Goal: Task Accomplishment & Management: Manage account settings

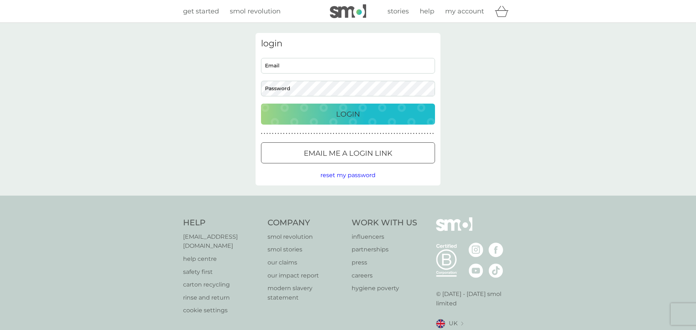
type input "[EMAIL_ADDRESS][DOMAIN_NAME]"
click at [344, 117] on p "Login" at bounding box center [348, 114] width 24 height 12
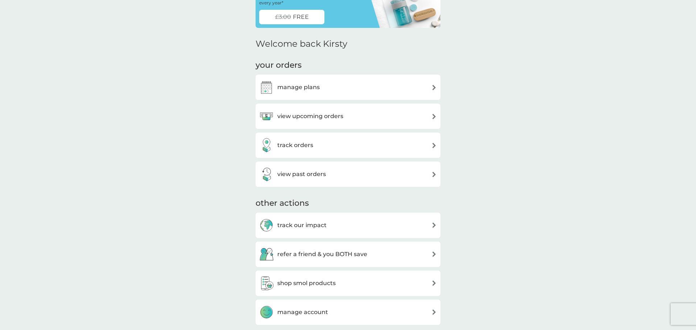
click at [308, 118] on h3 "view upcoming orders" at bounding box center [310, 116] width 66 height 9
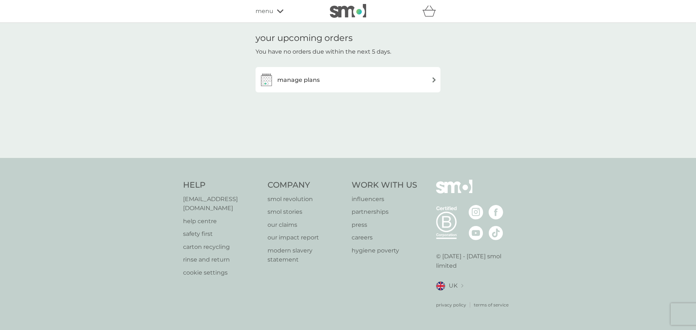
click at [299, 79] on h3 "manage plans" at bounding box center [298, 79] width 42 height 9
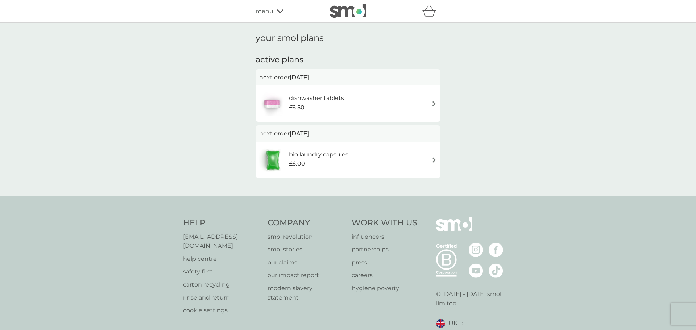
click at [316, 163] on div "£6.00" at bounding box center [318, 163] width 59 height 9
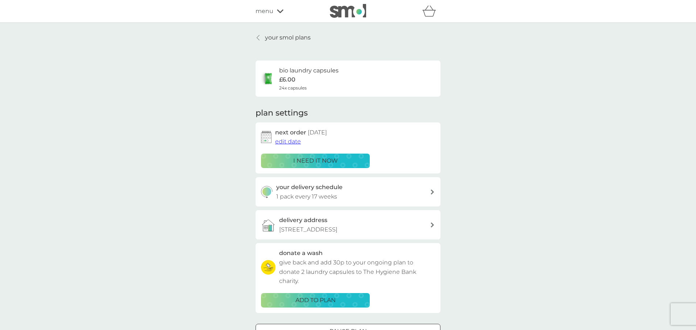
click at [304, 160] on p "i need it now" at bounding box center [315, 160] width 45 height 9
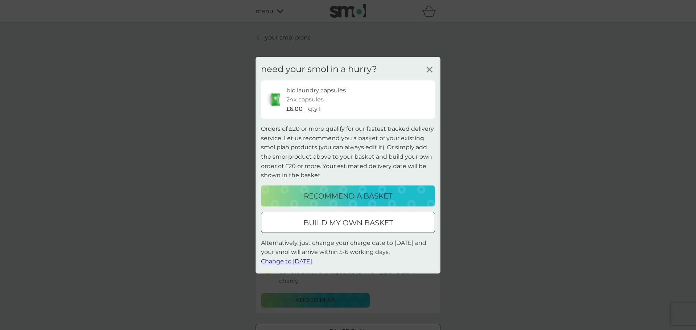
click at [287, 262] on span "Change to tomorrow." at bounding box center [287, 261] width 52 height 7
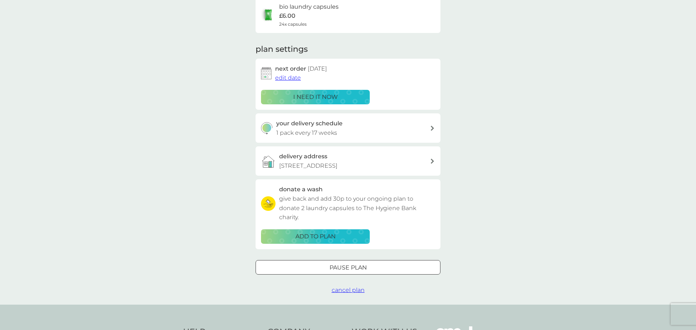
scroll to position [65, 0]
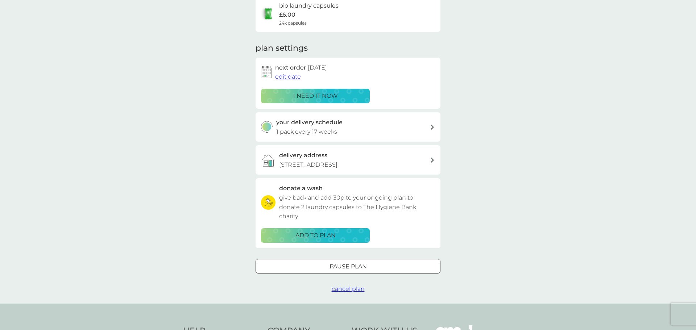
click at [435, 126] on div at bounding box center [433, 127] width 6 height 5
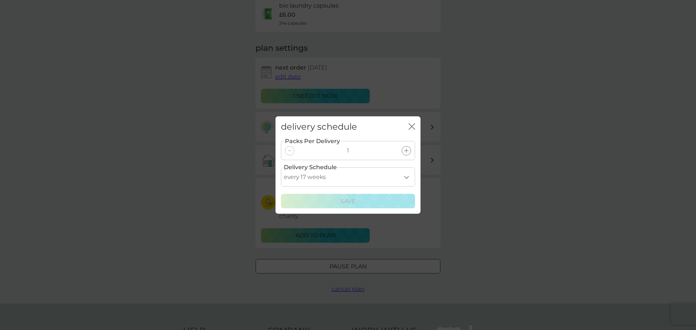
click at [407, 179] on select "every 1 week every 2 weeks every 3 weeks every 4 weeks every 5 weeks every 6 we…" at bounding box center [348, 176] width 134 height 19
select select "84"
click at [281, 167] on select "every 1 week every 2 weeks every 3 weeks every 4 weeks every 5 weeks every 6 we…" at bounding box center [348, 176] width 134 height 19
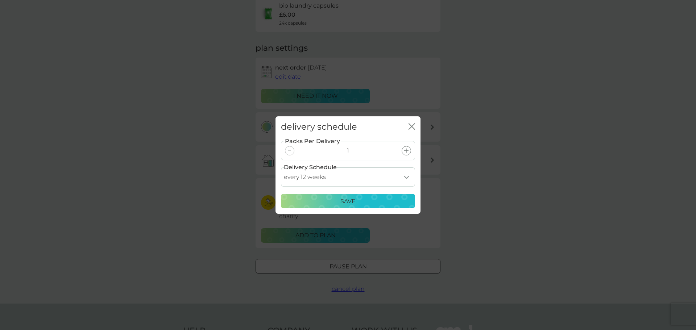
click at [345, 201] on p "Save" at bounding box center [347, 201] width 15 height 9
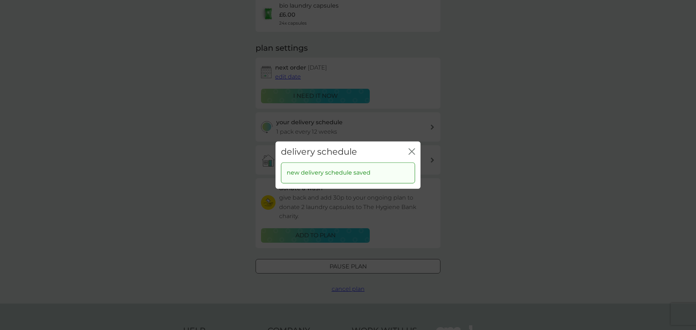
click at [410, 153] on icon "close" at bounding box center [410, 152] width 3 height 6
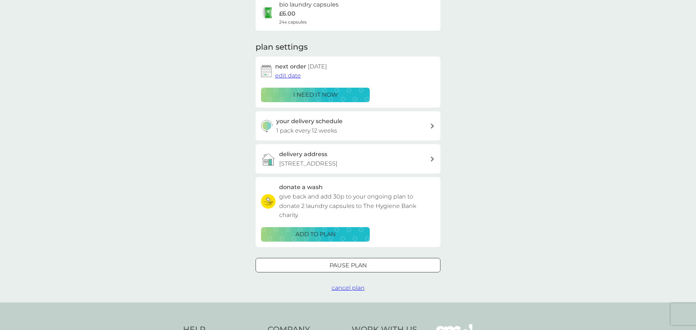
scroll to position [0, 0]
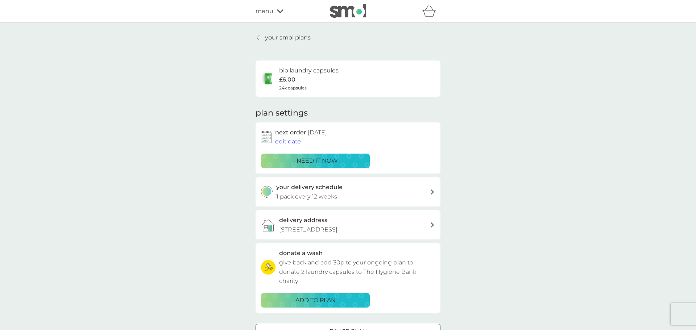
click at [271, 39] on p "your smol plans" at bounding box center [288, 37] width 46 height 9
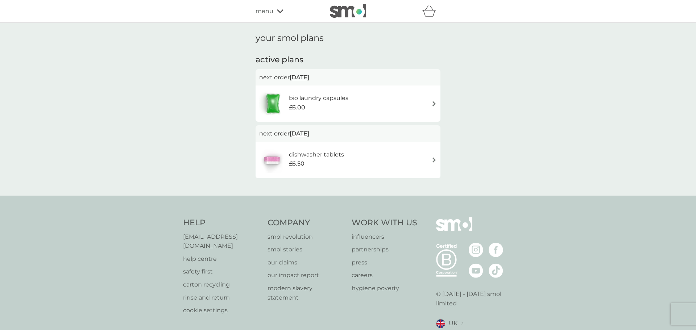
click at [306, 153] on h6 "dishwasher tablets" at bounding box center [316, 154] width 55 height 9
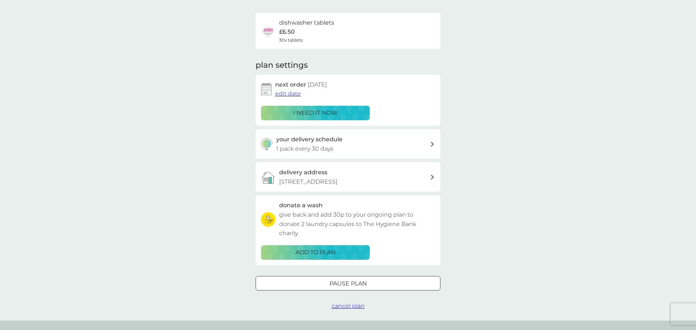
scroll to position [57, 0]
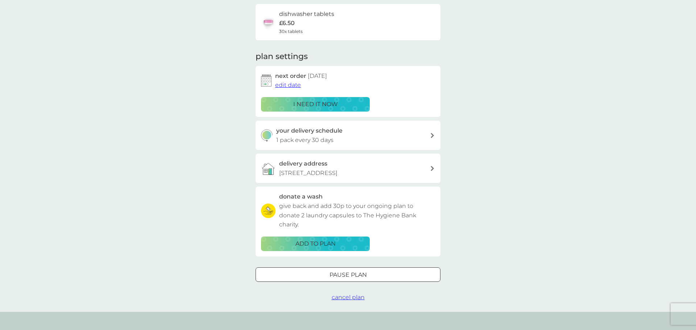
click at [392, 132] on div "your delivery schedule 1 pack every 30 days" at bounding box center [353, 135] width 154 height 18
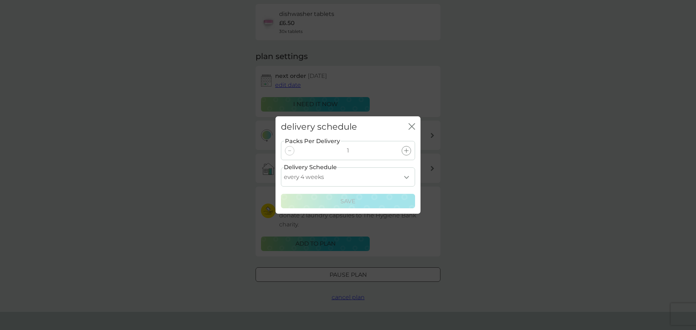
click at [406, 180] on select "every 1 week every 2 weeks every 3 weeks every 4 weeks every 5 weeks every 6 we…" at bounding box center [348, 176] width 134 height 19
select select "42"
click at [281, 167] on select "every 1 week every 2 weeks every 3 weeks every 4 weeks every 5 weeks every 6 we…" at bounding box center [348, 176] width 134 height 19
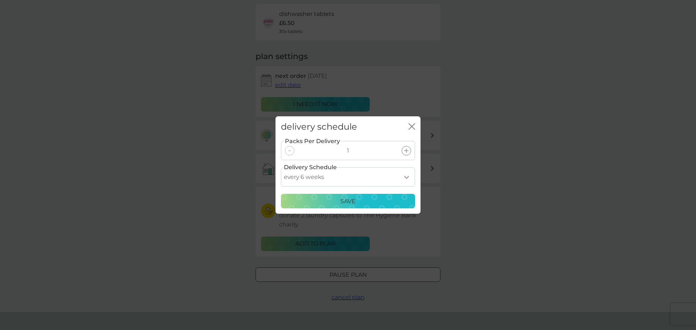
click at [346, 199] on p "Save" at bounding box center [347, 201] width 15 height 9
